Goal: Communication & Community: Answer question/provide support

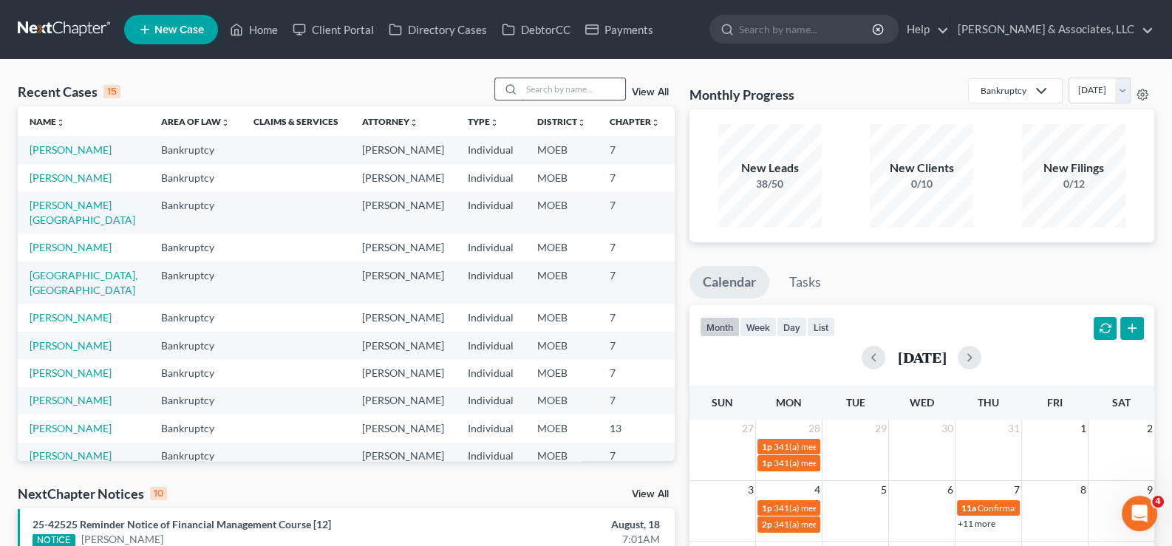
click at [558, 85] on input "search" at bounding box center [573, 88] width 103 height 21
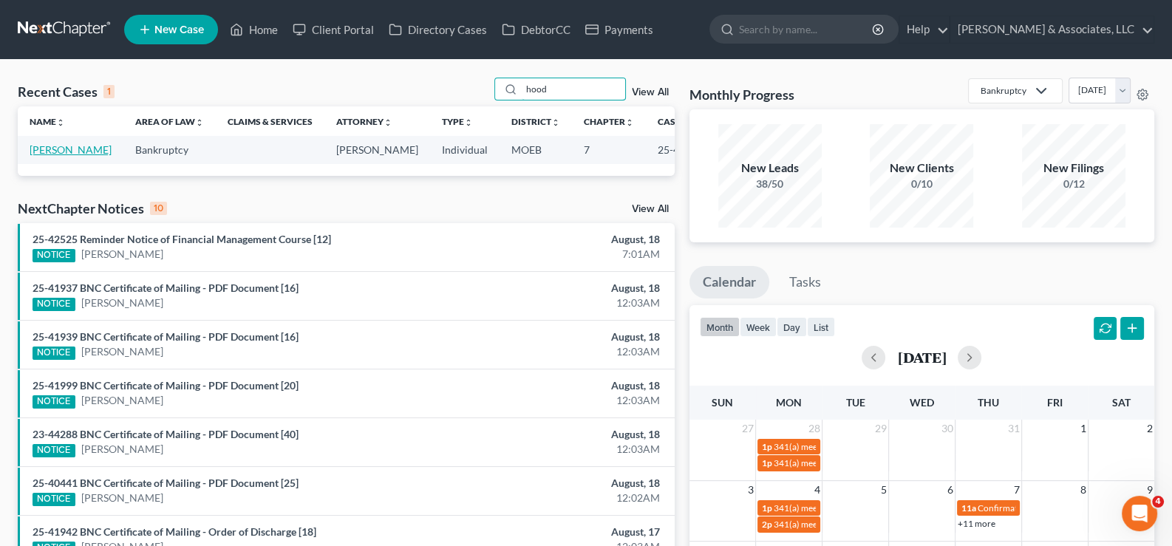
type input "hood"
click at [45, 156] on link "[PERSON_NAME]" at bounding box center [71, 149] width 82 height 13
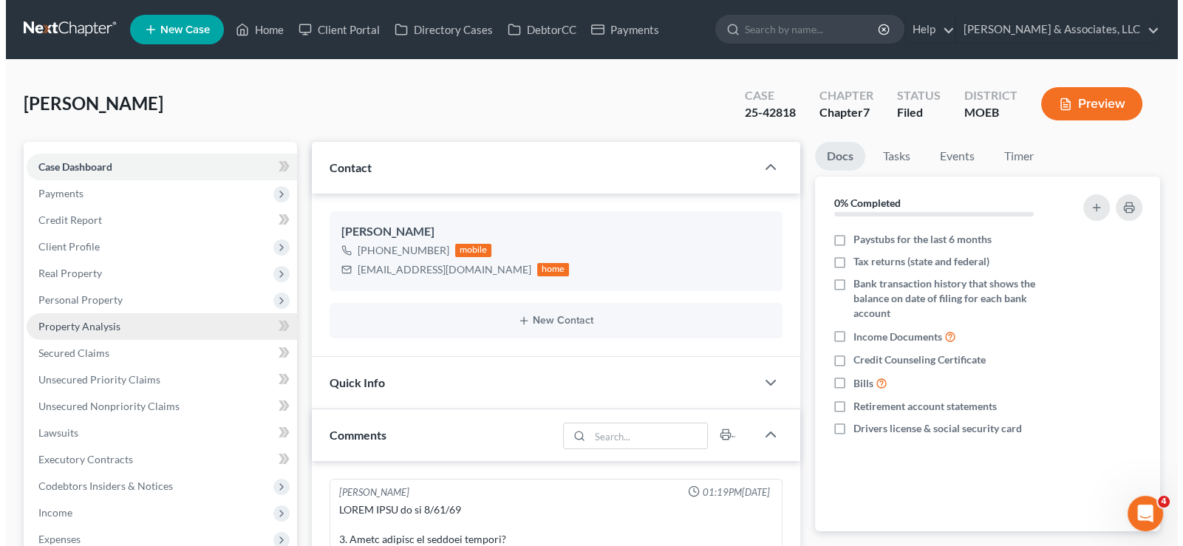
scroll to position [1940, 0]
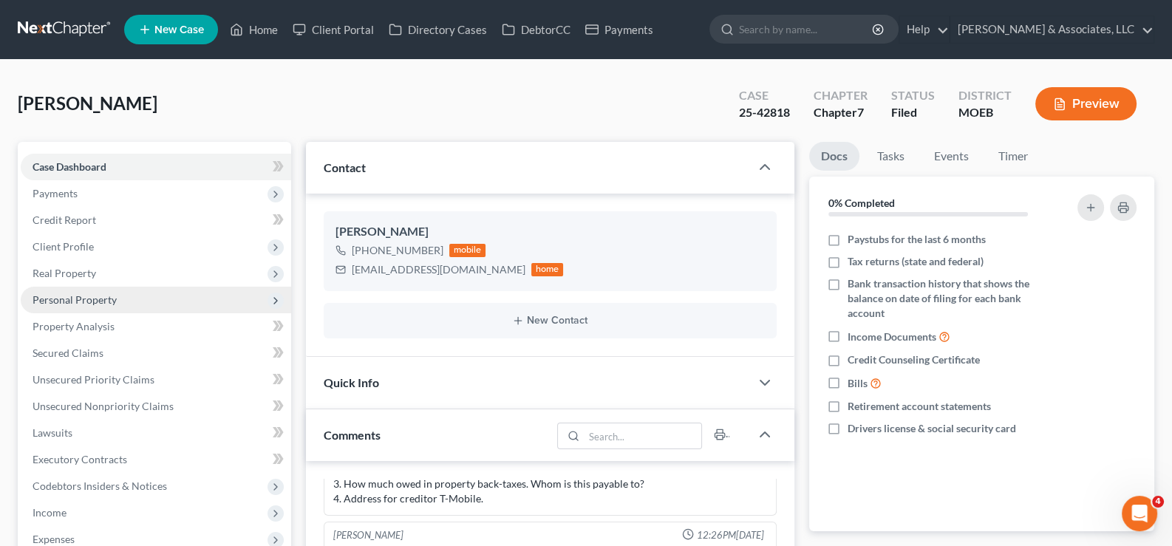
click at [61, 296] on span "Personal Property" at bounding box center [75, 299] width 84 height 13
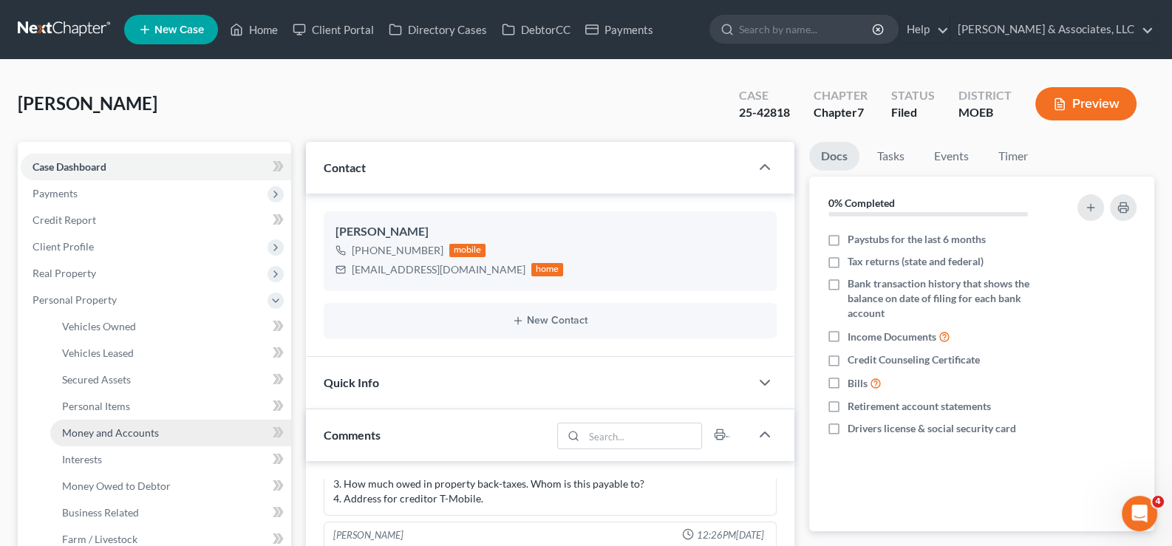
click at [96, 433] on span "Money and Accounts" at bounding box center [110, 433] width 97 height 13
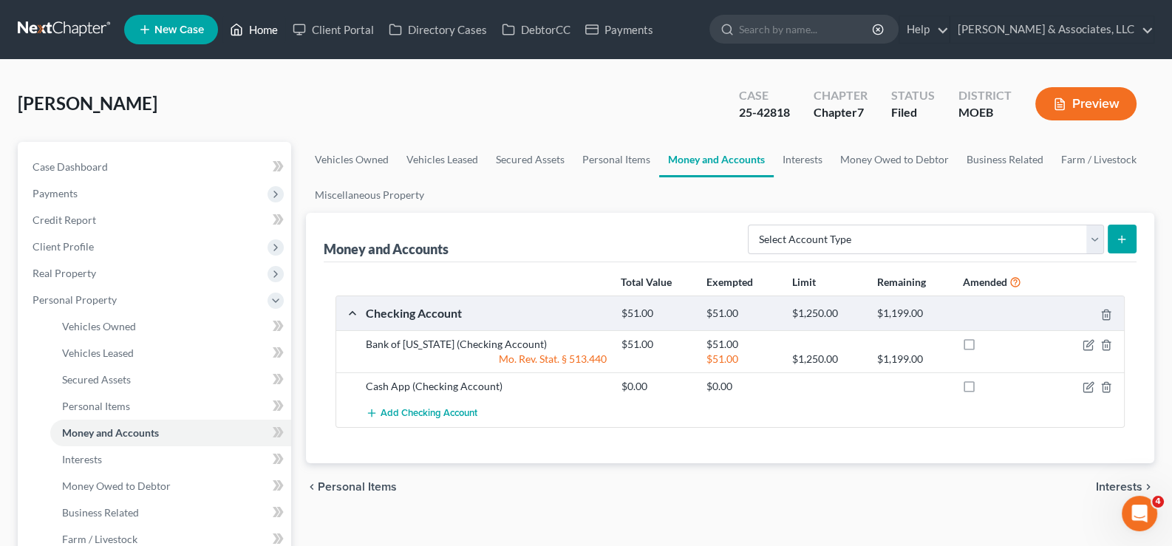
drag, startPoint x: 270, startPoint y: 25, endPoint x: 585, endPoint y: 103, distance: 324.3
click at [270, 25] on link "Home" at bounding box center [253, 29] width 63 height 27
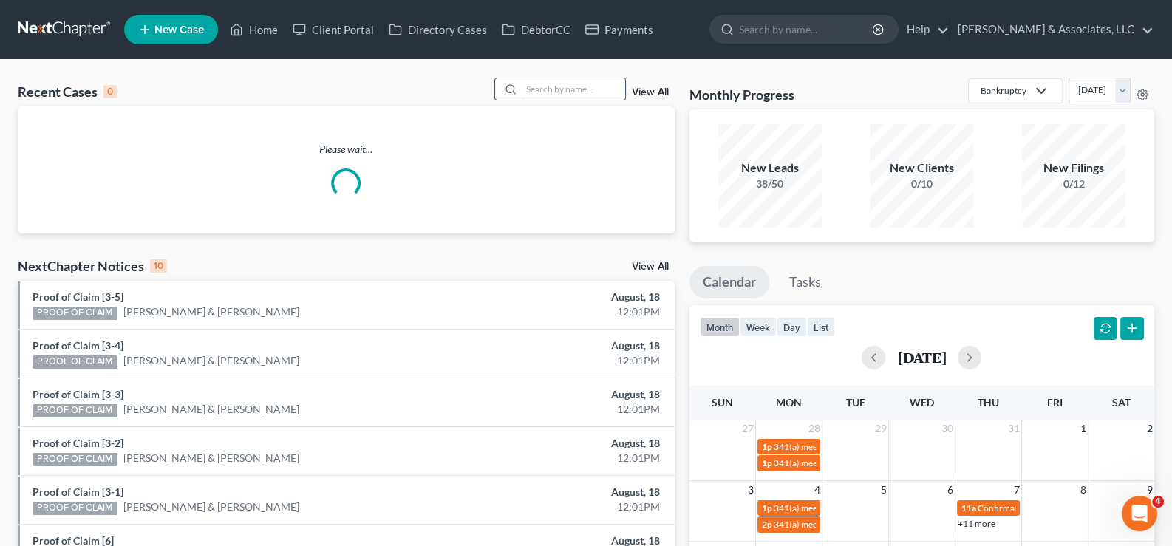
click at [550, 86] on input "search" at bounding box center [573, 88] width 103 height 21
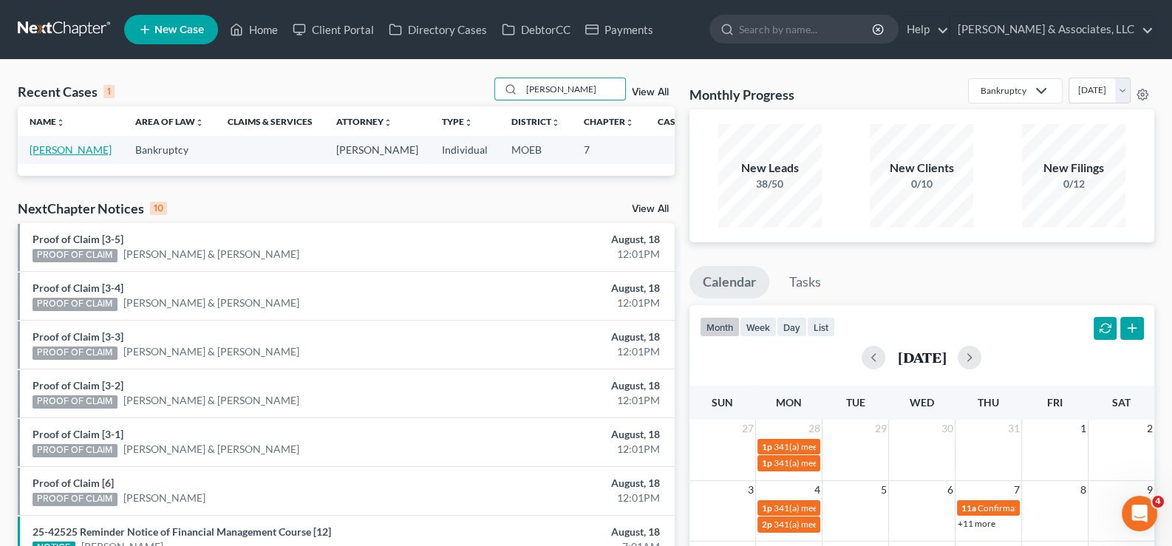
type input "[PERSON_NAME]"
click at [56, 149] on link "[PERSON_NAME]" at bounding box center [71, 149] width 82 height 13
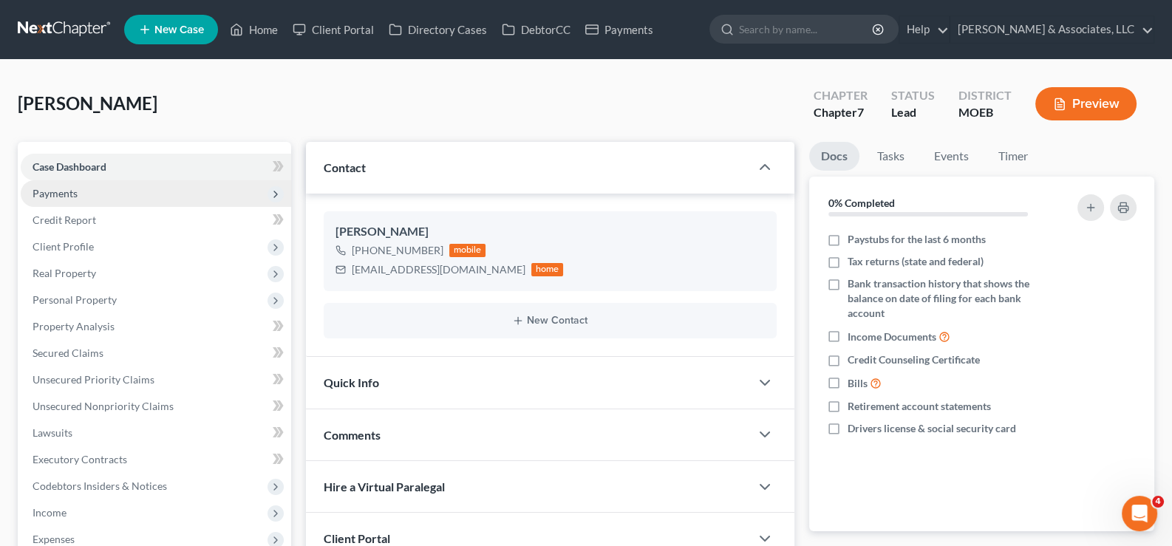
click at [52, 190] on span "Payments" at bounding box center [55, 193] width 45 height 13
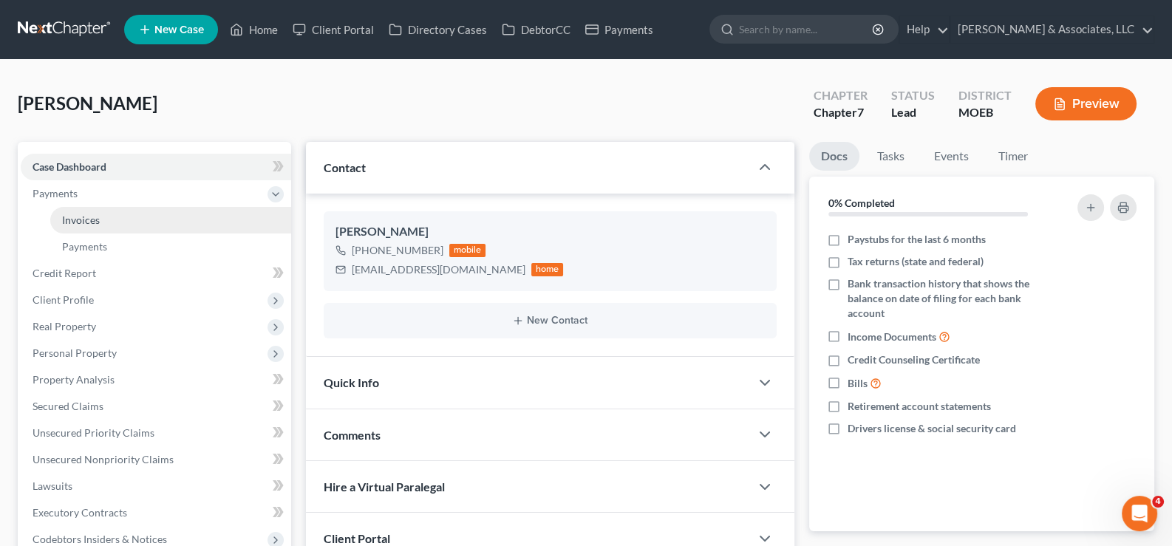
click at [84, 220] on span "Invoices" at bounding box center [81, 220] width 38 height 13
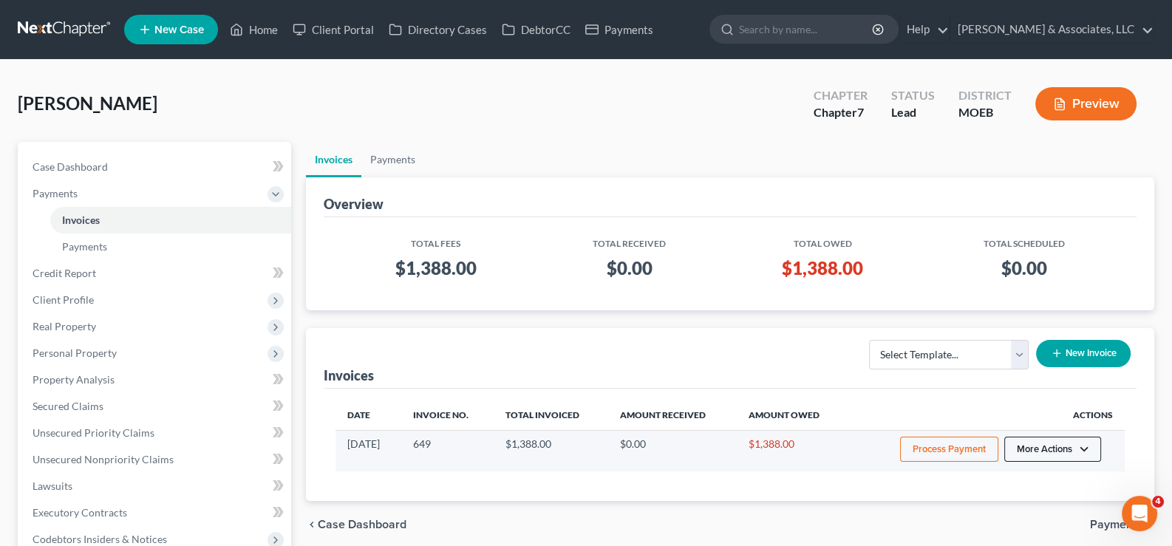
click at [1066, 447] on button "More Actions" at bounding box center [1053, 449] width 97 height 25
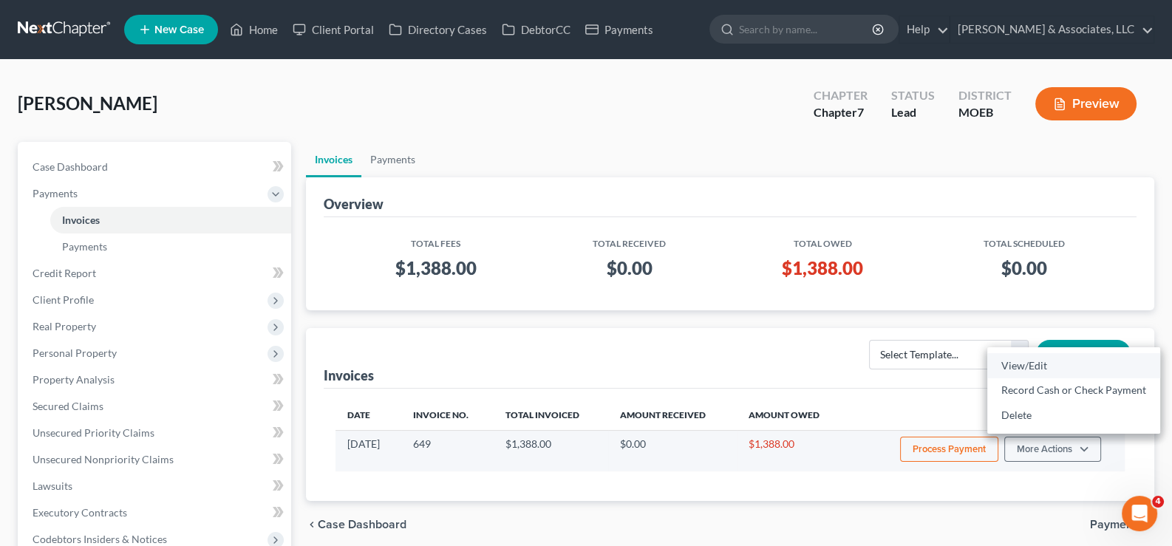
click at [1041, 361] on link "View/Edit" at bounding box center [1074, 365] width 173 height 25
select select "1"
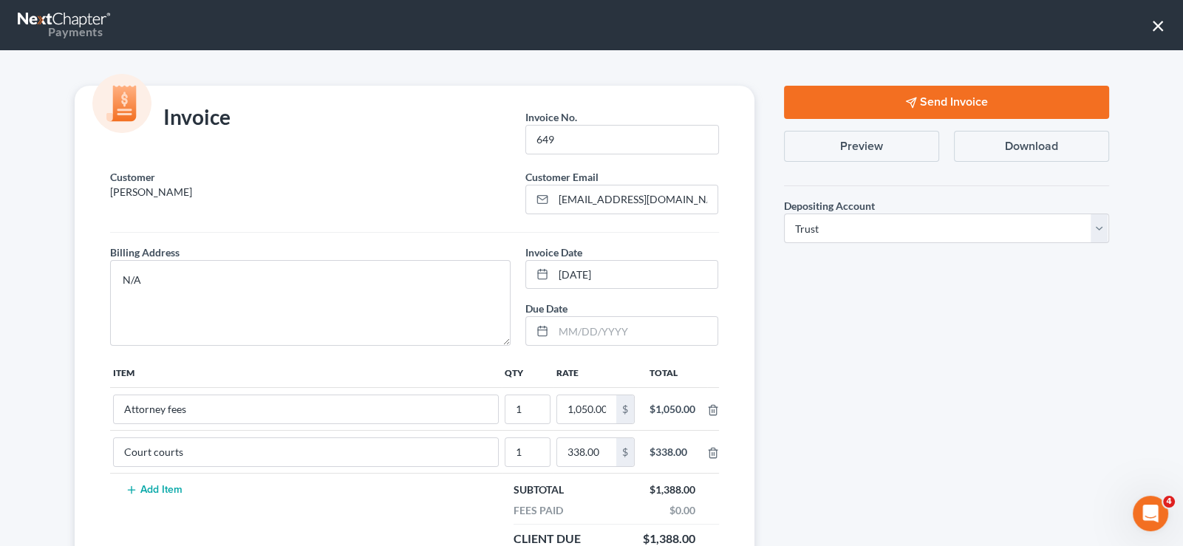
click at [883, 97] on button "Send Invoice" at bounding box center [946, 102] width 325 height 33
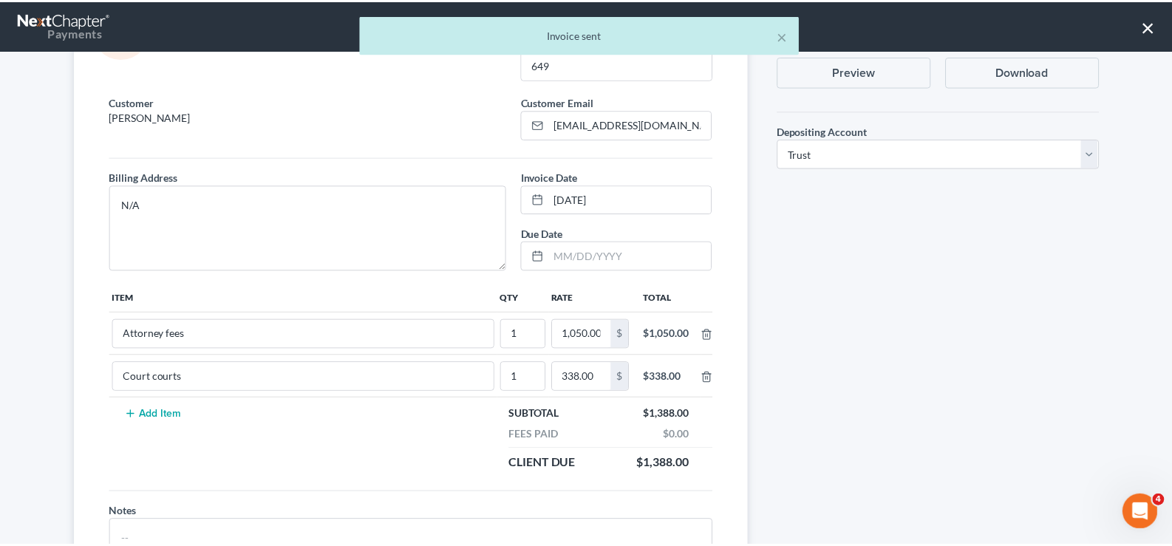
scroll to position [166, 0]
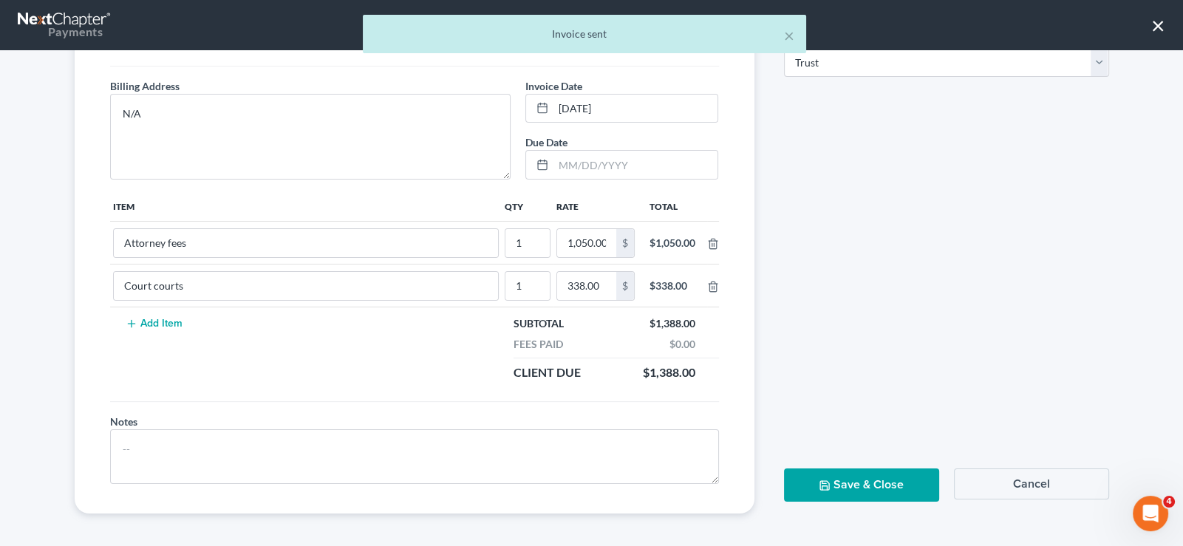
click at [894, 475] on button "Save & Close" at bounding box center [861, 485] width 155 height 33
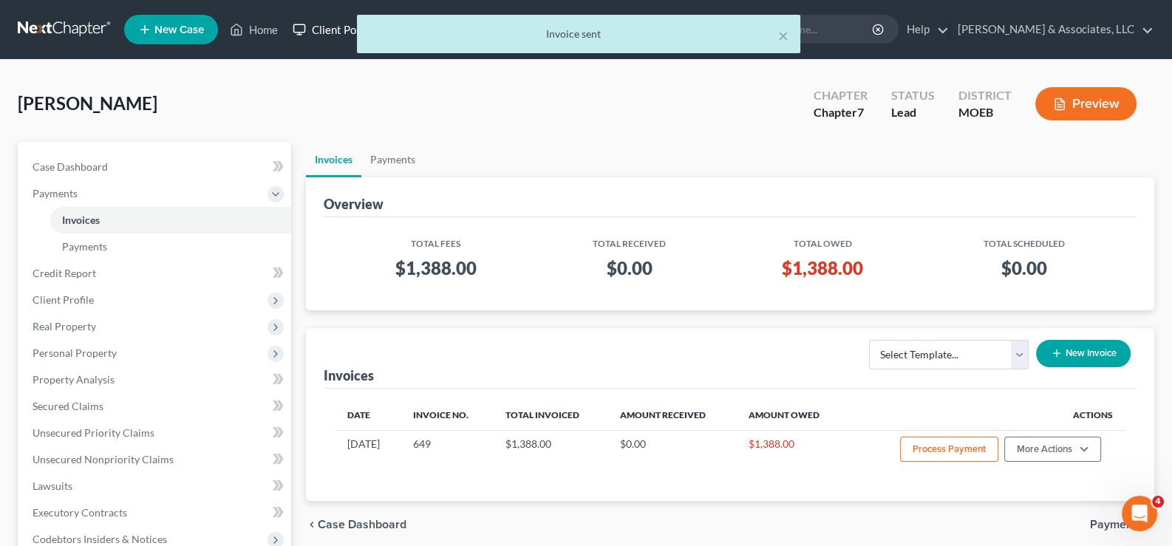
click at [310, 28] on link "Client Portal" at bounding box center [333, 29] width 96 height 27
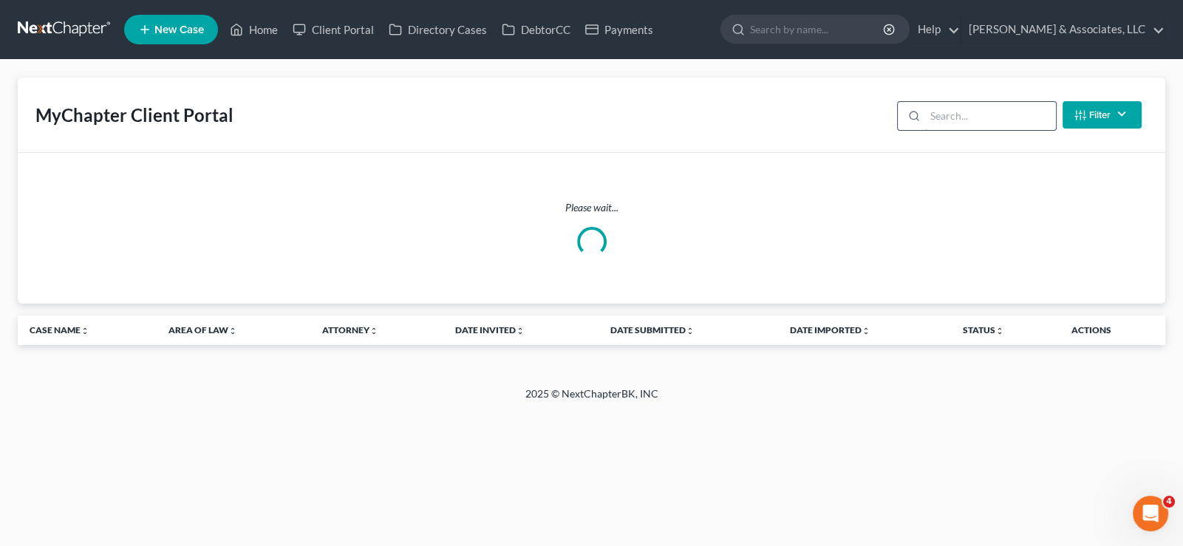
click at [940, 114] on input "search" at bounding box center [990, 116] width 131 height 28
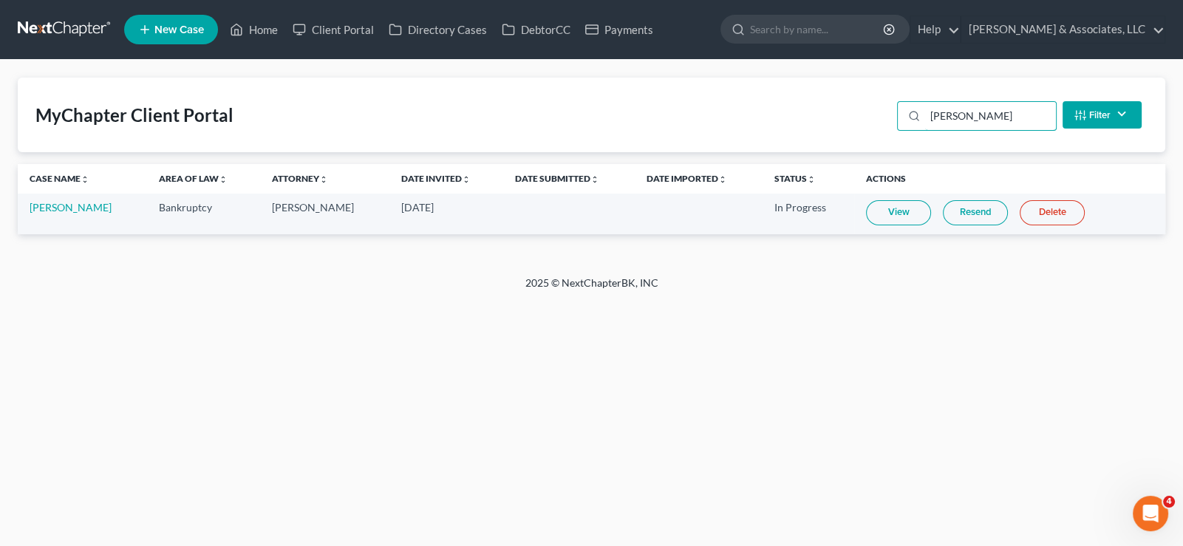
type input "[PERSON_NAME]"
click at [975, 206] on link "Resend" at bounding box center [975, 212] width 65 height 25
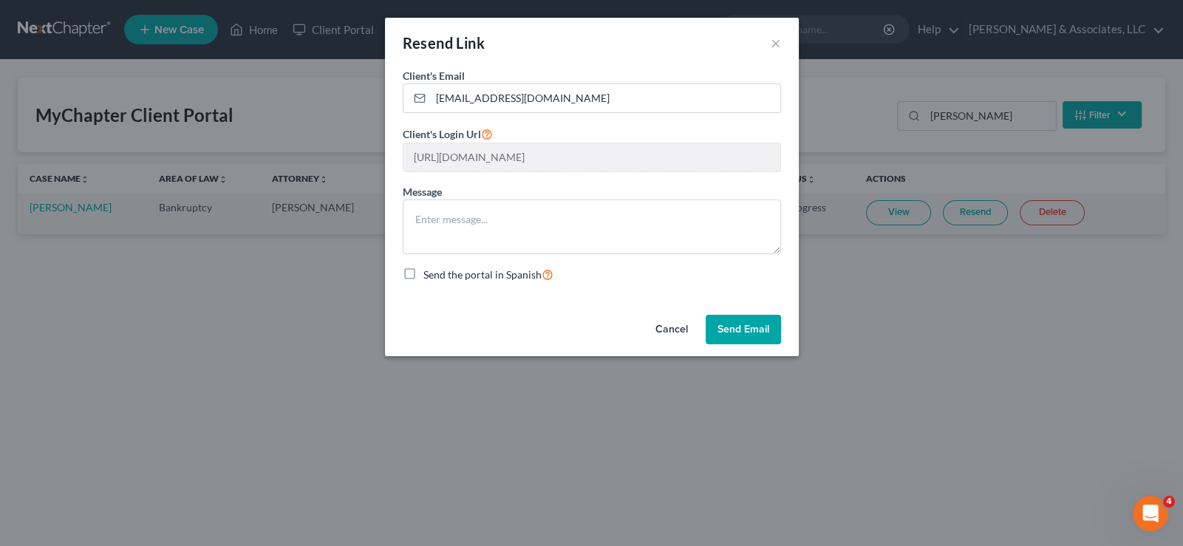
click at [752, 320] on button "Send Email" at bounding box center [743, 330] width 75 height 30
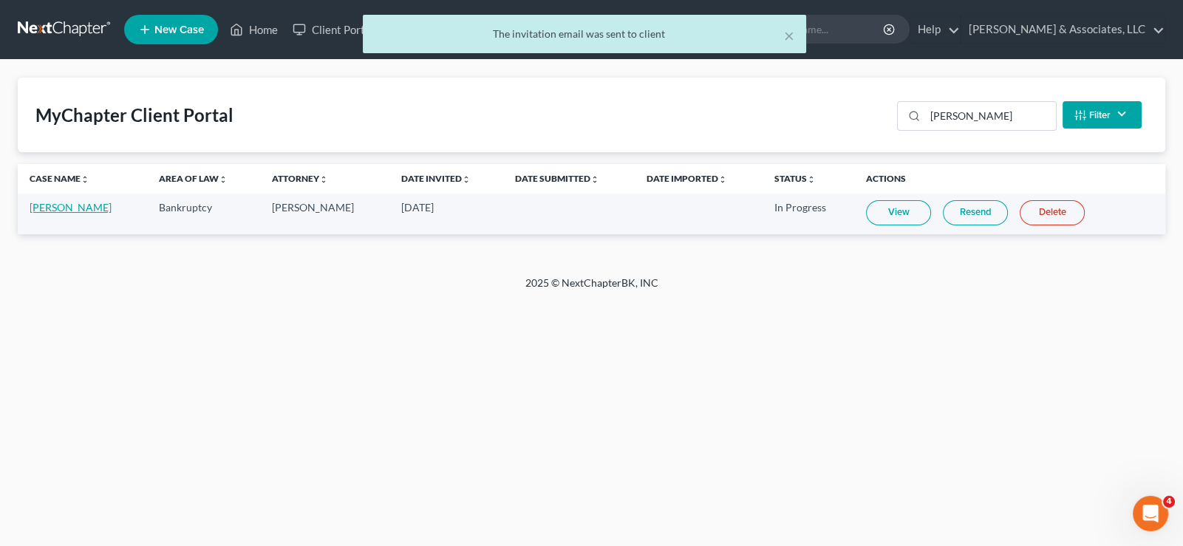
click at [64, 213] on link "[PERSON_NAME]" at bounding box center [71, 207] width 82 height 13
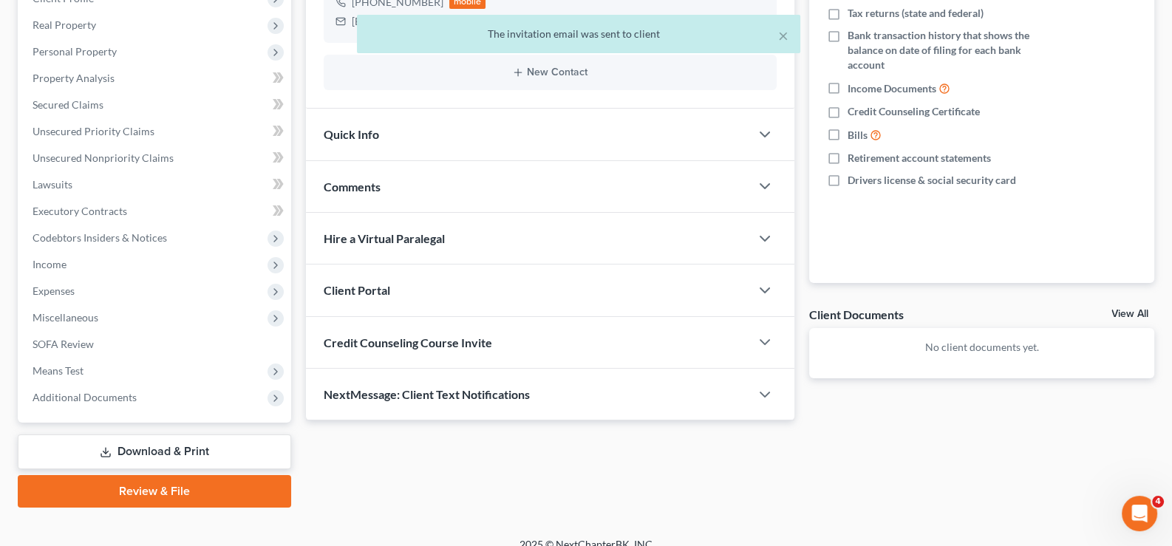
scroll to position [265, 0]
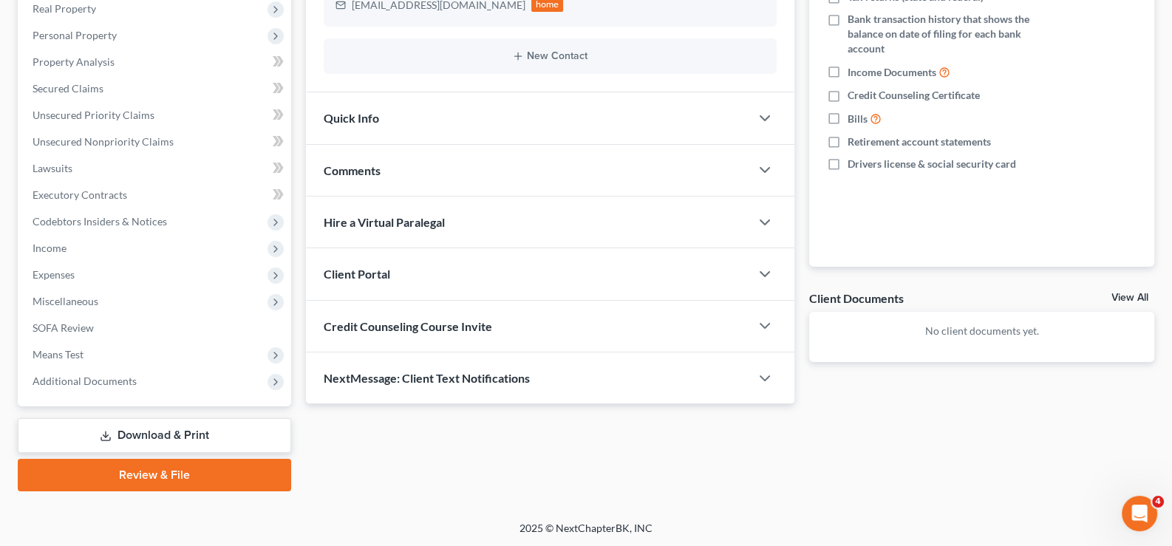
click at [398, 319] on span "Credit Counseling Course Invite" at bounding box center [408, 326] width 169 height 14
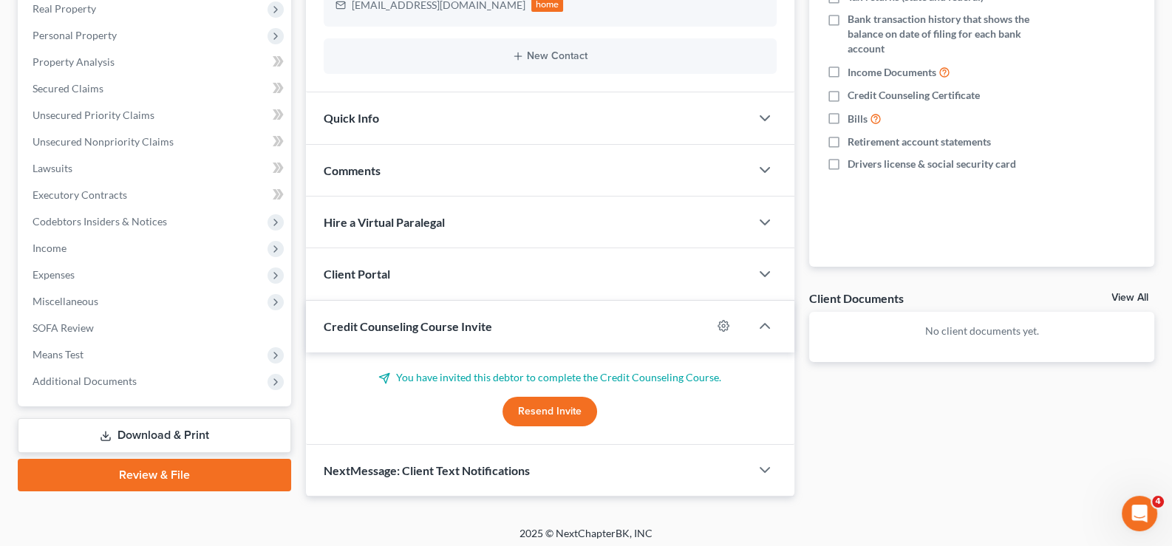
click at [558, 409] on button "Resend Invite" at bounding box center [550, 412] width 95 height 30
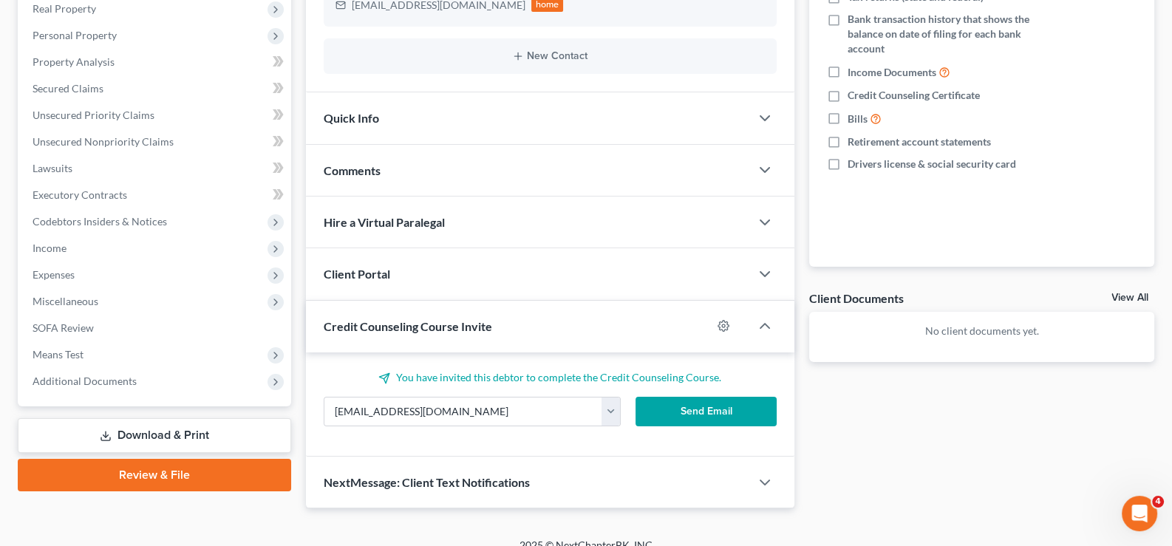
click at [677, 405] on button "Send Email" at bounding box center [706, 412] width 141 height 30
